Goal: Task Accomplishment & Management: Manage account settings

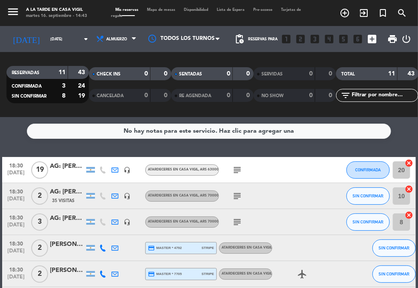
drag, startPoint x: 280, startPoint y: 144, endPoint x: 284, endPoint y: 166, distance: 22.1
click at [280, 144] on div "No hay notas para este servicio. Haz clic para agregar una 18:30 [DATE] AG: [PE…" at bounding box center [209, 202] width 418 height 171
click at [13, 11] on icon "menu" at bounding box center [13, 11] width 13 height 13
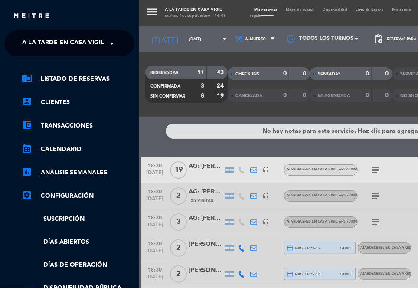
click at [85, 46] on span "A la tarde en Casa Vigil" at bounding box center [63, 43] width 82 height 18
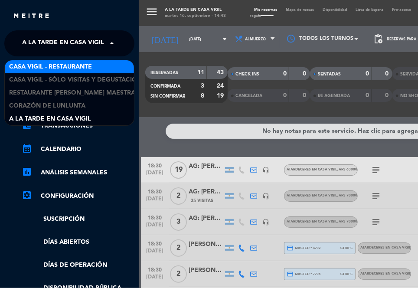
click at [85, 64] on span "Casa Vigil - Restaurante" at bounding box center [50, 67] width 83 height 10
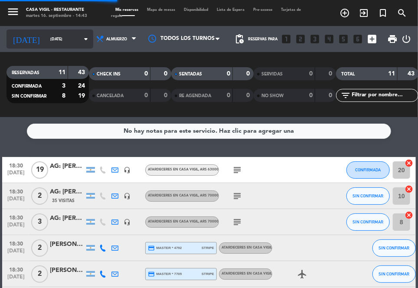
click at [81, 37] on icon "arrow_drop_down" at bounding box center [86, 39] width 10 height 10
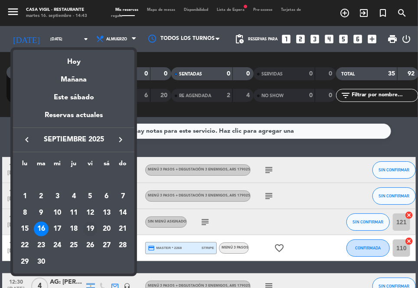
click at [89, 228] on div "19" at bounding box center [90, 229] width 15 height 15
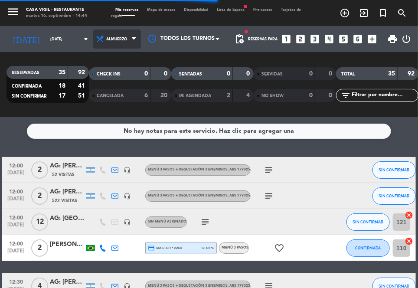
click at [113, 41] on span "Almuerzo" at bounding box center [117, 38] width 48 height 19
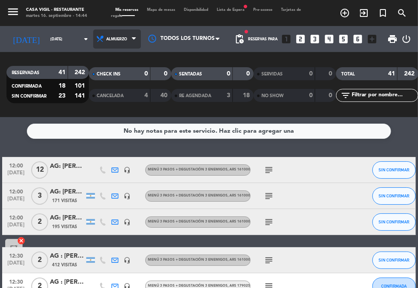
click at [119, 39] on span "Almuerzo" at bounding box center [117, 38] width 48 height 19
click at [102, 98] on div "menu Casa Vigil - Restaurante martes 16. septiembre - 14:44 Mis reservas Mapa d…" at bounding box center [209, 58] width 418 height 117
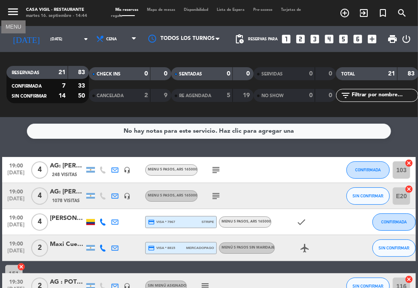
click at [7, 12] on icon "menu" at bounding box center [13, 11] width 13 height 13
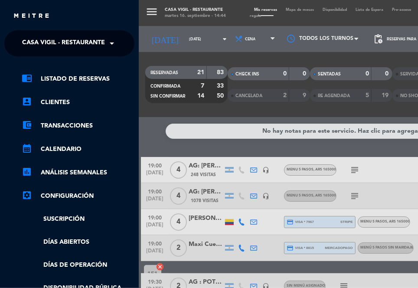
click at [73, 38] on span "Casa Vigil - Restaurante" at bounding box center [63, 43] width 83 height 18
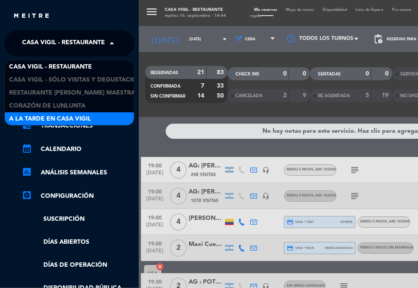
click at [75, 114] on span "A la tarde en Casa Vigil" at bounding box center [50, 119] width 82 height 10
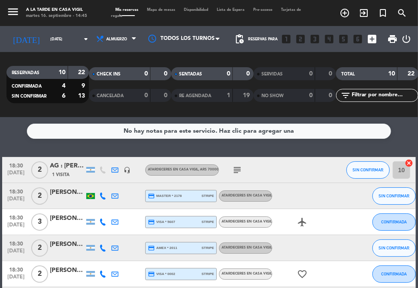
click at [262, 146] on div "No hay notas para este servicio. Haz clic para agregar una 18:30 [DATE] [DATE] …" at bounding box center [209, 202] width 418 height 171
click at [59, 44] on input "[DATE]" at bounding box center [73, 39] width 55 height 13
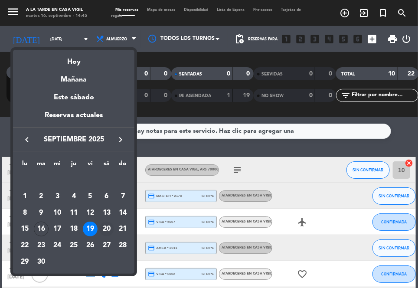
click at [107, 225] on div "20" at bounding box center [106, 229] width 15 height 15
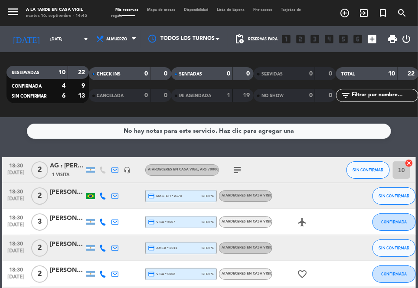
type input "[DATE]"
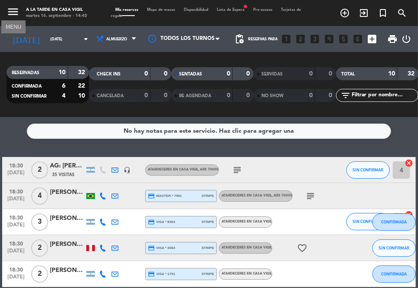
click at [13, 10] on icon "menu" at bounding box center [13, 11] width 13 height 13
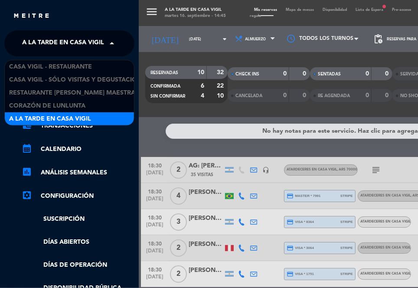
click at [60, 38] on span "A la tarde en Casa Vigil" at bounding box center [63, 43] width 82 height 18
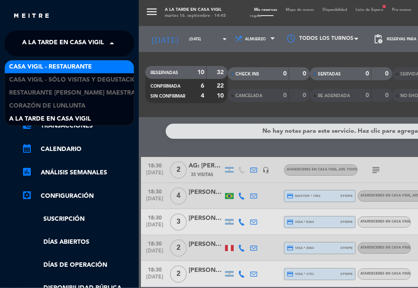
click at [75, 62] on span "Casa Vigil - Restaurante" at bounding box center [50, 67] width 83 height 10
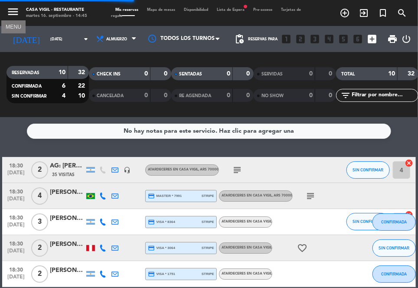
click at [14, 9] on icon "menu" at bounding box center [13, 11] width 13 height 13
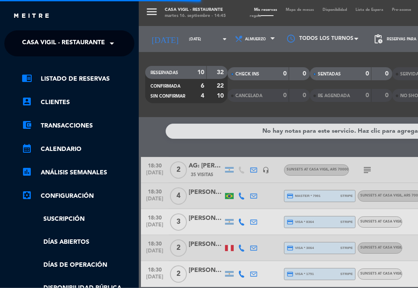
click at [59, 38] on span "Casa Vigil - Restaurante" at bounding box center [63, 43] width 83 height 18
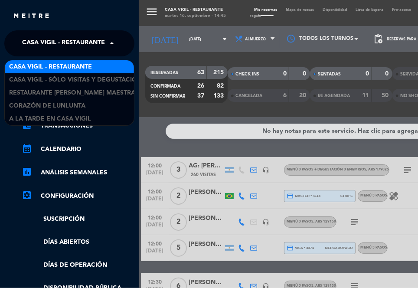
click at [66, 63] on span "Casa Vigil - Restaurante" at bounding box center [50, 67] width 83 height 10
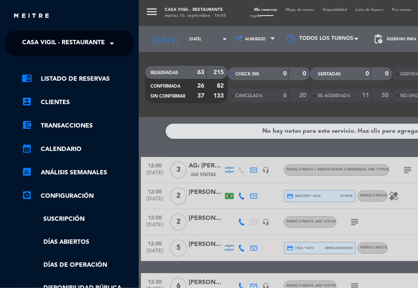
click at [160, 144] on div "menu Casa Vigil - Restaurante martes 16. septiembre - 14:45 Mis reservas Mapa d…" at bounding box center [348, 144] width 418 height 288
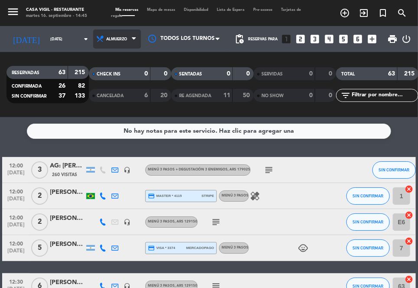
click at [106, 37] on span "Almuerzo" at bounding box center [116, 39] width 21 height 5
click at [115, 97] on div "menu Casa Vigil - Restaurante martes 16. septiembre - 14:45 Mis reservas Mapa d…" at bounding box center [209, 58] width 418 height 117
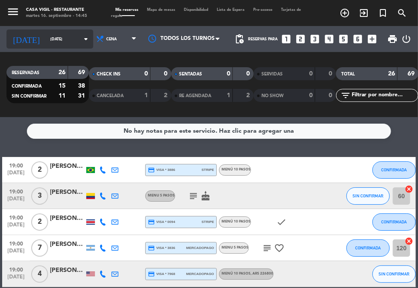
click at [81, 42] on icon "arrow_drop_down" at bounding box center [86, 39] width 10 height 10
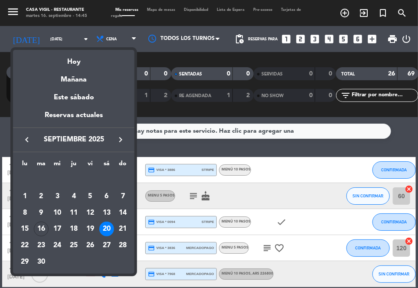
click at [155, 148] on div at bounding box center [209, 144] width 418 height 288
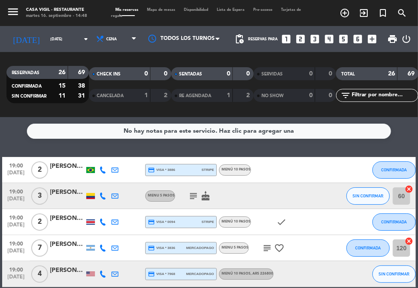
click at [293, 153] on div "No hay notas para este servicio. Haz clic para agregar una 19:00 [DATE] 2 [PERS…" at bounding box center [209, 202] width 418 height 171
drag, startPoint x: 10, startPoint y: 14, endPoint x: 22, endPoint y: 20, distance: 13.2
click at [10, 14] on icon "menu" at bounding box center [13, 11] width 13 height 13
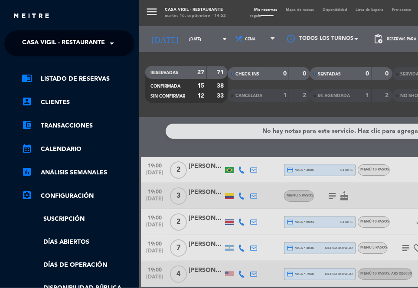
click at [58, 36] on ng-select "× Casa Vigil - Restaurante ×" at bounding box center [69, 43] width 130 height 26
click at [62, 40] on span "Casa Vigil - Restaurante" at bounding box center [63, 43] width 83 height 18
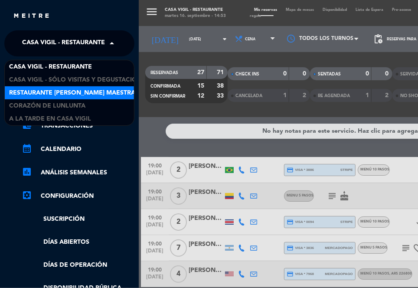
click at [107, 93] on span "Restaurante [PERSON_NAME] Maestra" at bounding box center [72, 93] width 126 height 10
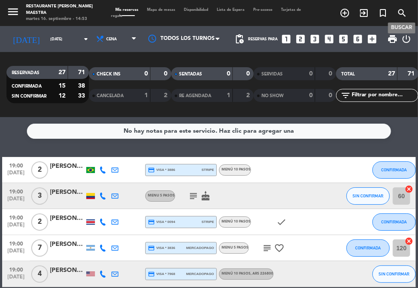
click at [402, 13] on icon "search" at bounding box center [402, 13] width 10 height 10
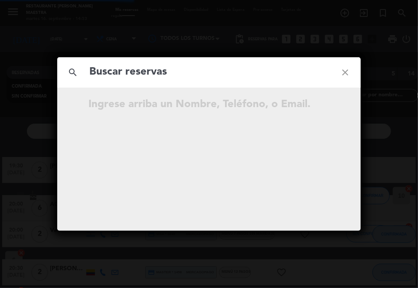
click at [193, 77] on input "text" at bounding box center [208, 72] width 241 height 18
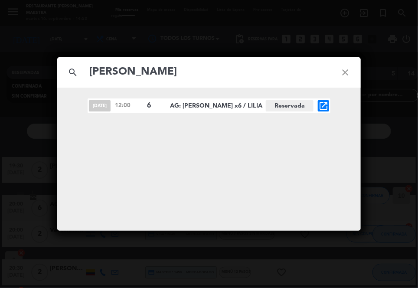
type input "[PERSON_NAME]"
click at [326, 109] on icon "open_in_new" at bounding box center [323, 106] width 10 height 10
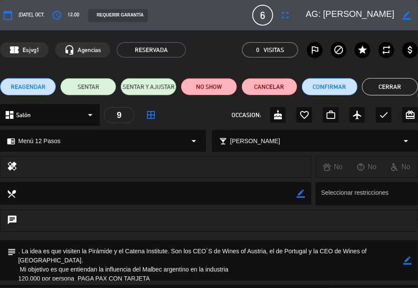
click at [404, 261] on icon "border_color" at bounding box center [407, 260] width 8 height 8
click at [242, 258] on textarea at bounding box center [209, 260] width 387 height 40
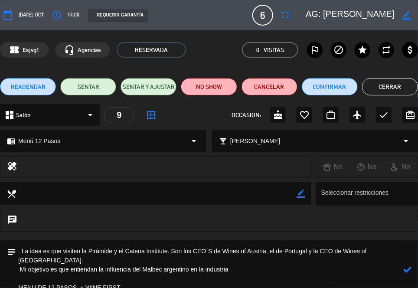
type textarea ". La idea es que visiten la Pirámide y el Catena Institute. Son los CEO´S de Wi…"
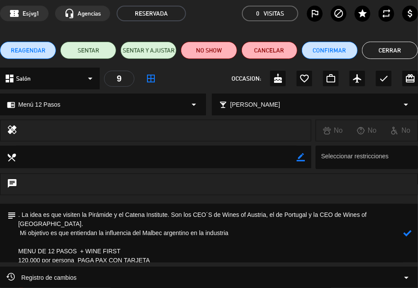
scroll to position [48, 0]
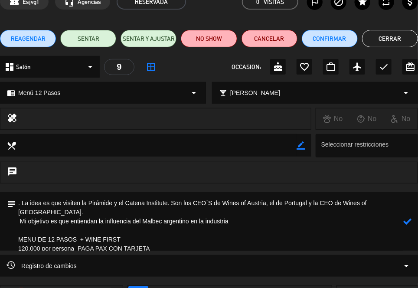
click at [409, 222] on icon at bounding box center [407, 221] width 8 height 8
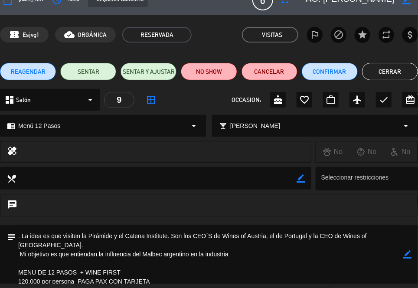
scroll to position [0, 0]
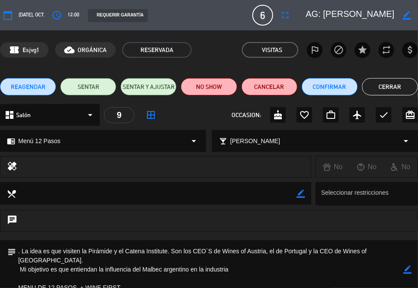
click at [385, 85] on button "Cerrar" at bounding box center [390, 86] width 56 height 17
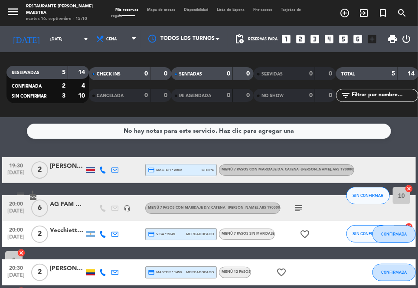
click at [375, 149] on div "No hay notas para este servicio. Haz clic para agregar una 19:30 [DATE] 2 [PERS…" at bounding box center [209, 202] width 418 height 171
click at [15, 14] on icon "menu" at bounding box center [13, 11] width 13 height 13
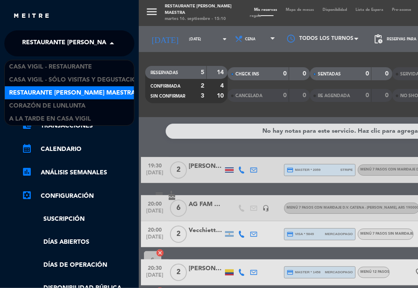
click at [90, 46] on span "Restaurante [PERSON_NAME] Maestra" at bounding box center [85, 43] width 126 height 18
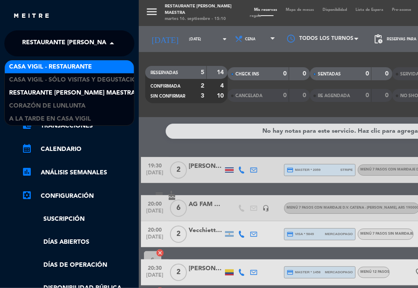
click at [88, 65] on span "Casa Vigil - Restaurante" at bounding box center [50, 67] width 83 height 10
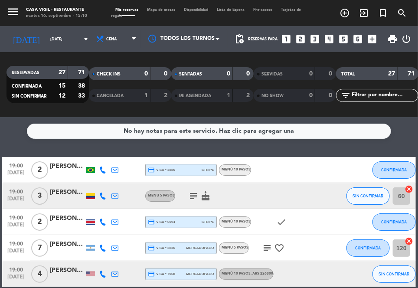
click at [90, 149] on div "No hay notas para este servicio. Haz clic para agregar una 19:00 [DATE] 2 [PERS…" at bounding box center [209, 202] width 418 height 171
click at [67, 42] on div "[DATE] [DATE] arrow_drop_down" at bounding box center [50, 38] width 87 height 19
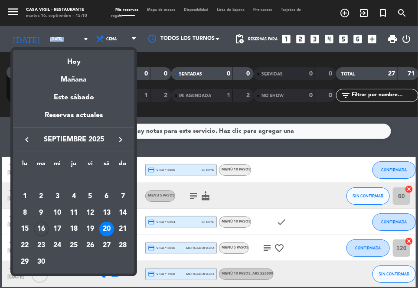
click at [122, 136] on icon "keyboard_arrow_right" at bounding box center [120, 139] width 10 height 10
drag, startPoint x: 21, startPoint y: 258, endPoint x: 25, endPoint y: 256, distance: 4.7
click at [22, 258] on div "27" at bounding box center [24, 261] width 15 height 15
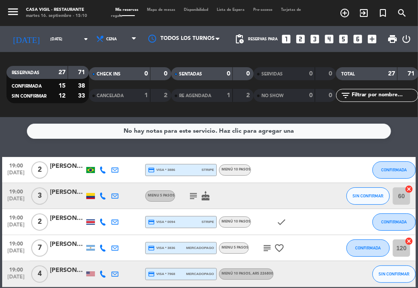
type input "[DATE]"
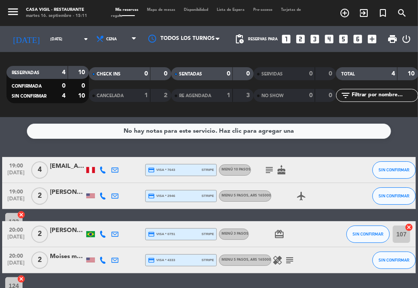
click at [79, 150] on div "No hay notas para este servicio. Haz clic para agregar una 19:00 [DATE] 4 [EMAI…" at bounding box center [209, 202] width 418 height 171
click at [18, 9] on icon "menu" at bounding box center [13, 11] width 13 height 13
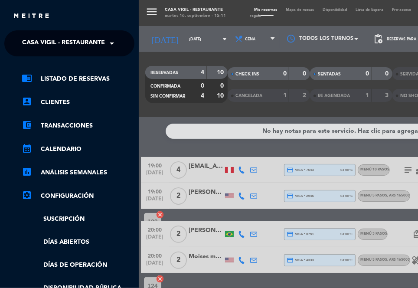
click at [55, 39] on span "Casa Vigil - Restaurante" at bounding box center [63, 43] width 83 height 18
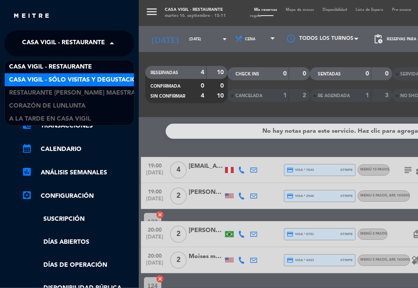
click at [81, 79] on span "Casa Vigil - SÓLO Visitas y Degustaciones" at bounding box center [79, 80] width 140 height 10
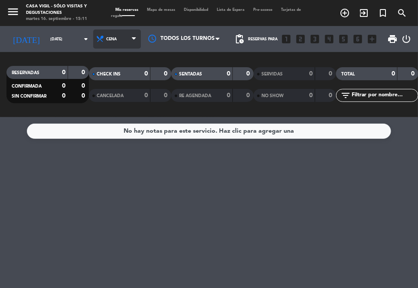
click at [106, 40] on span "Cena" at bounding box center [111, 39] width 10 height 5
click at [114, 80] on div "menu Casa Vigil - SÓLO Visitas y Degustaciones martes 16. septiembre - 15:11 Mi…" at bounding box center [209, 58] width 418 height 117
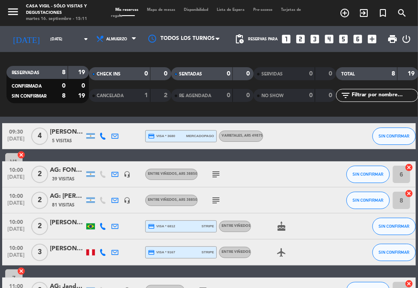
scroll to position [48, 0]
